Goal: Task Accomplishment & Management: Use online tool/utility

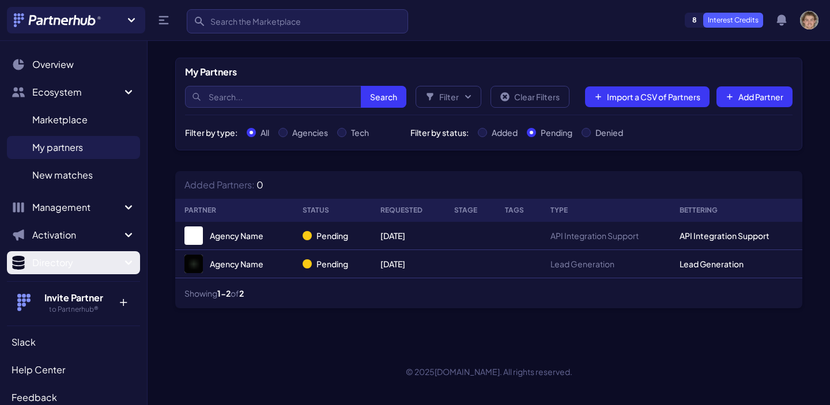
click at [117, 265] on span "Directory" at bounding box center [76, 263] width 89 height 14
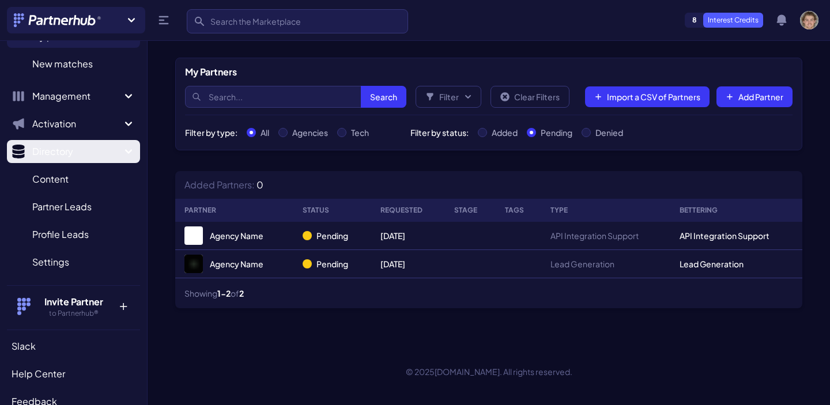
scroll to position [113, 0]
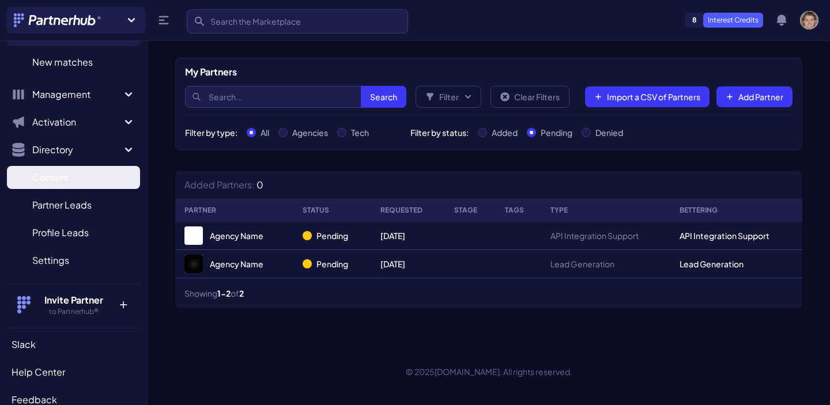
click at [66, 182] on span "Content" at bounding box center [50, 178] width 36 height 14
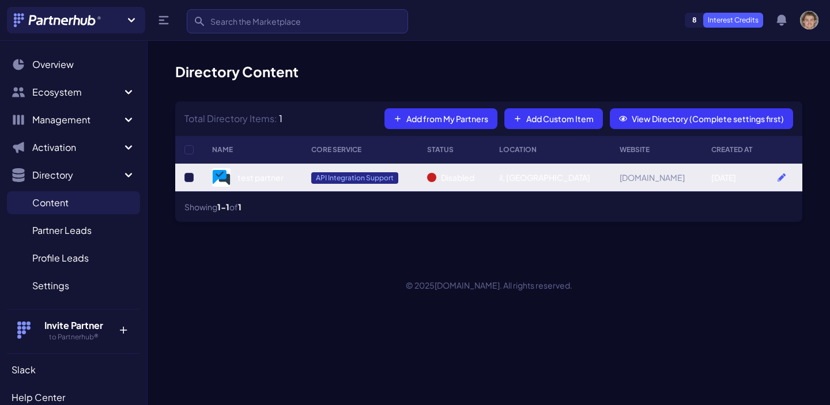
click at [769, 172] on td at bounding box center [786, 178] width 34 height 28
click at [778, 176] on icon at bounding box center [782, 178] width 8 height 8
